Goal: Task Accomplishment & Management: Use online tool/utility

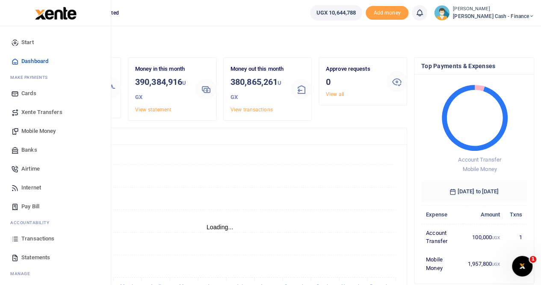
click at [36, 237] on span "Transactions" at bounding box center [37, 238] width 33 height 9
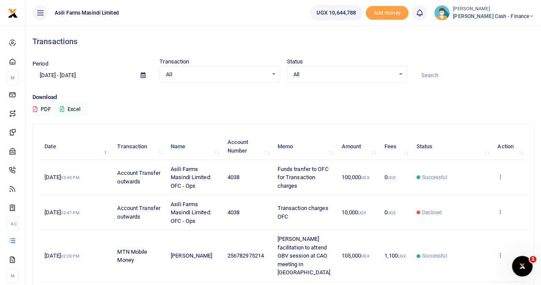
click at [141, 75] on icon at bounding box center [143, 75] width 5 height 6
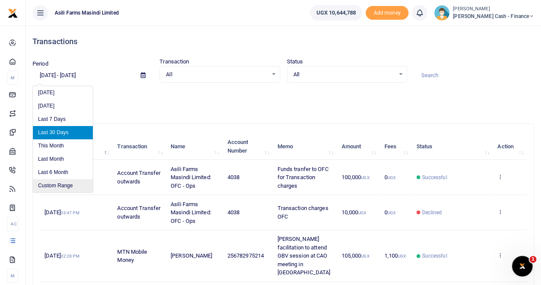
click at [60, 182] on li "Custom Range" at bounding box center [63, 185] width 60 height 13
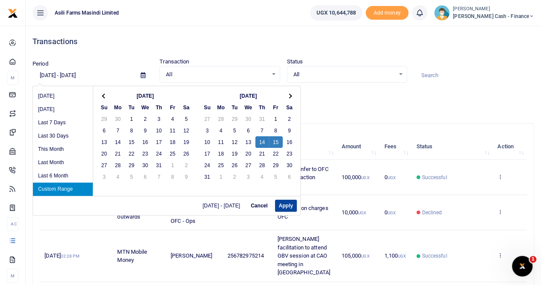
click at [282, 200] on button "Apply" at bounding box center [286, 205] width 22 height 12
type input "[DATE] - [DATE]"
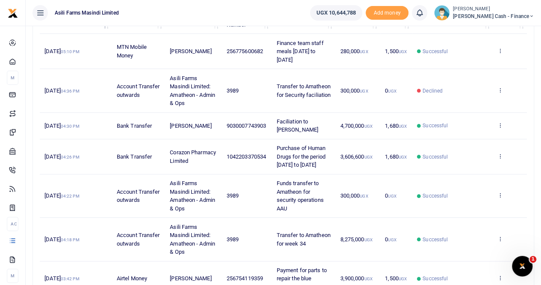
scroll to position [128, 0]
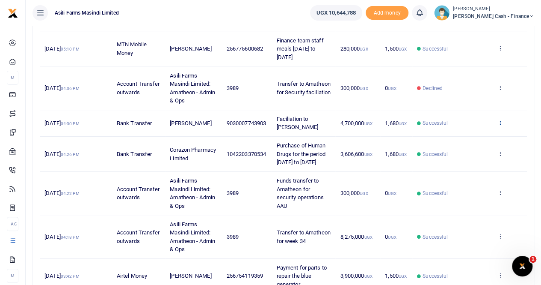
click at [501, 120] on icon at bounding box center [501, 122] width 6 height 6
click at [464, 134] on link "View details" at bounding box center [470, 137] width 68 height 12
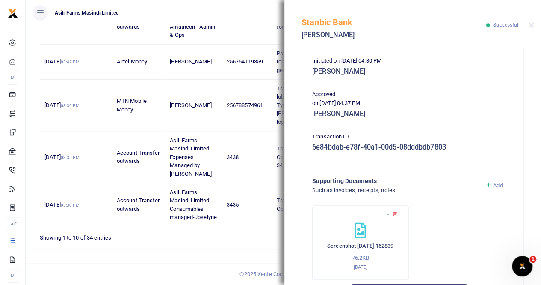
scroll to position [171, 0]
click at [386, 214] on icon at bounding box center [389, 214] width 6 height 6
